Goal: Information Seeking & Learning: Compare options

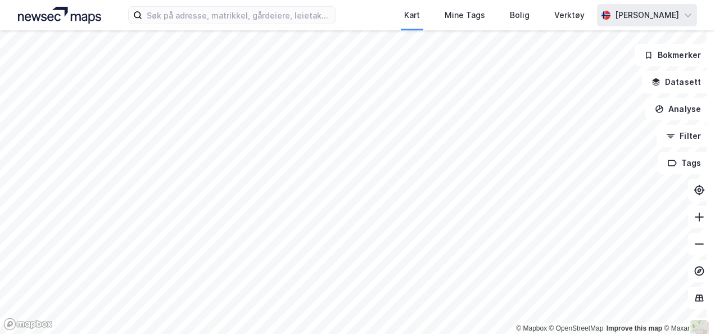
click at [618, 15] on div "Kart Mine Tags Bolig Verktøy [PERSON_NAME] © Mapbox © OpenStreetMap Improve thi…" at bounding box center [357, 167] width 715 height 334
